Goal: Information Seeking & Learning: Learn about a topic

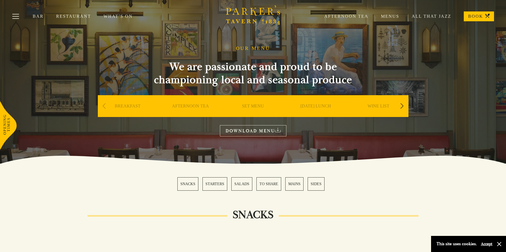
click at [394, 16] on link "Menus" at bounding box center [383, 16] width 31 height 5
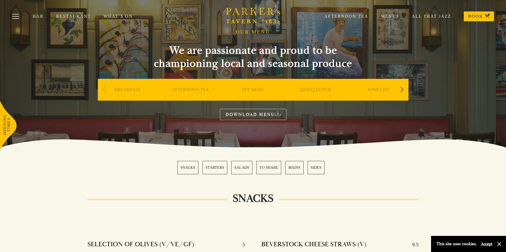
scroll to position [136, 0]
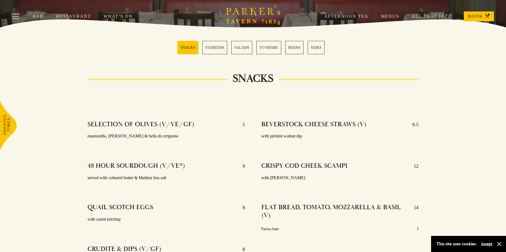
click at [285, 49] on link "MAINS" at bounding box center [294, 47] width 18 height 13
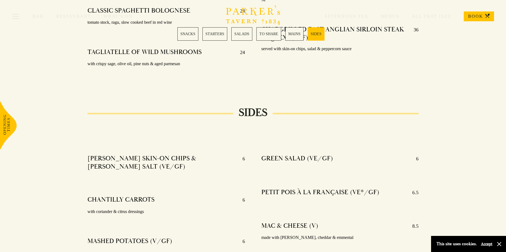
scroll to position [1126, 0]
